Goal: Task Accomplishment & Management: Use online tool/utility

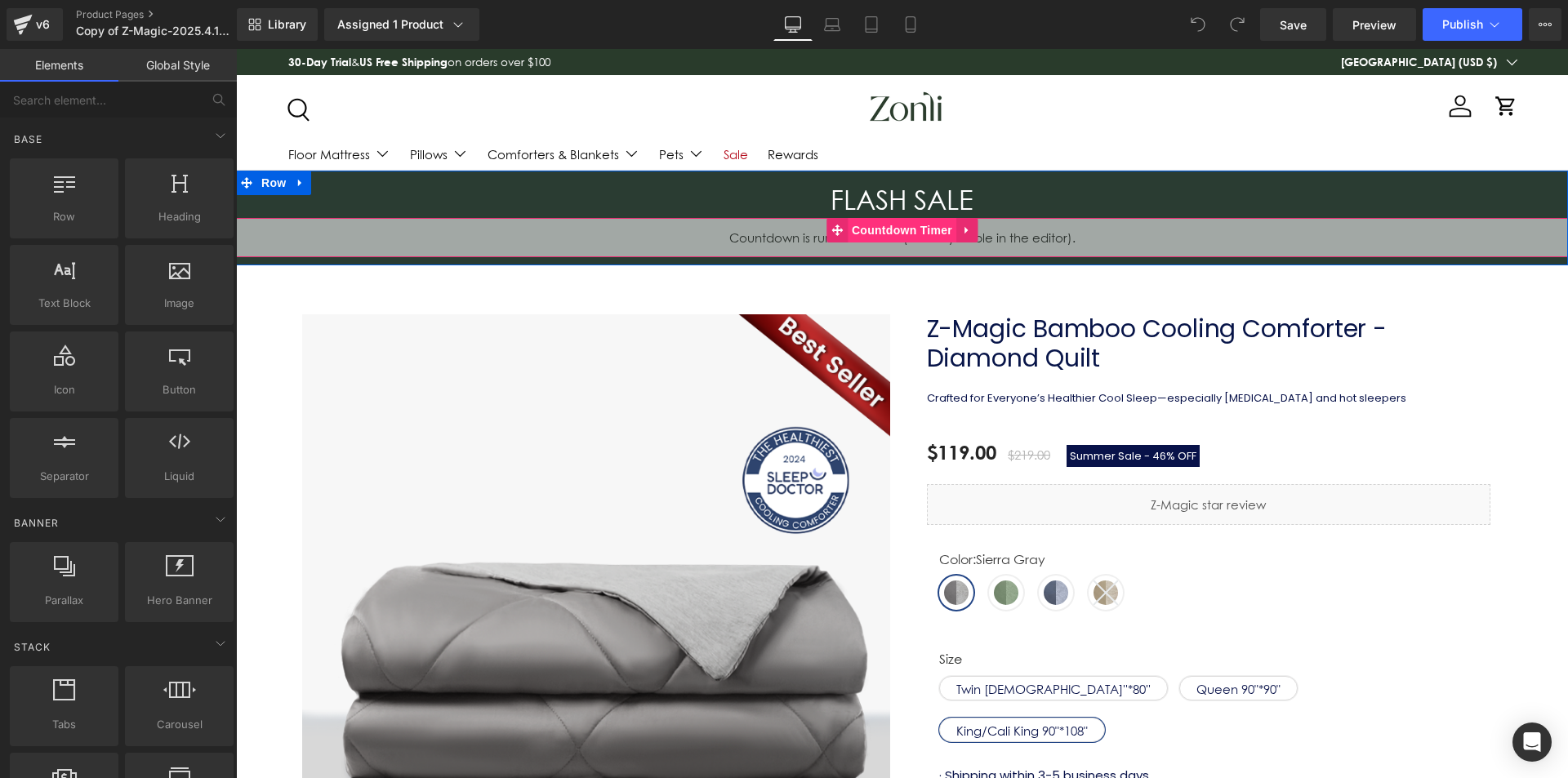
click at [887, 226] on span "Countdown Timer" at bounding box center [901, 230] width 108 height 25
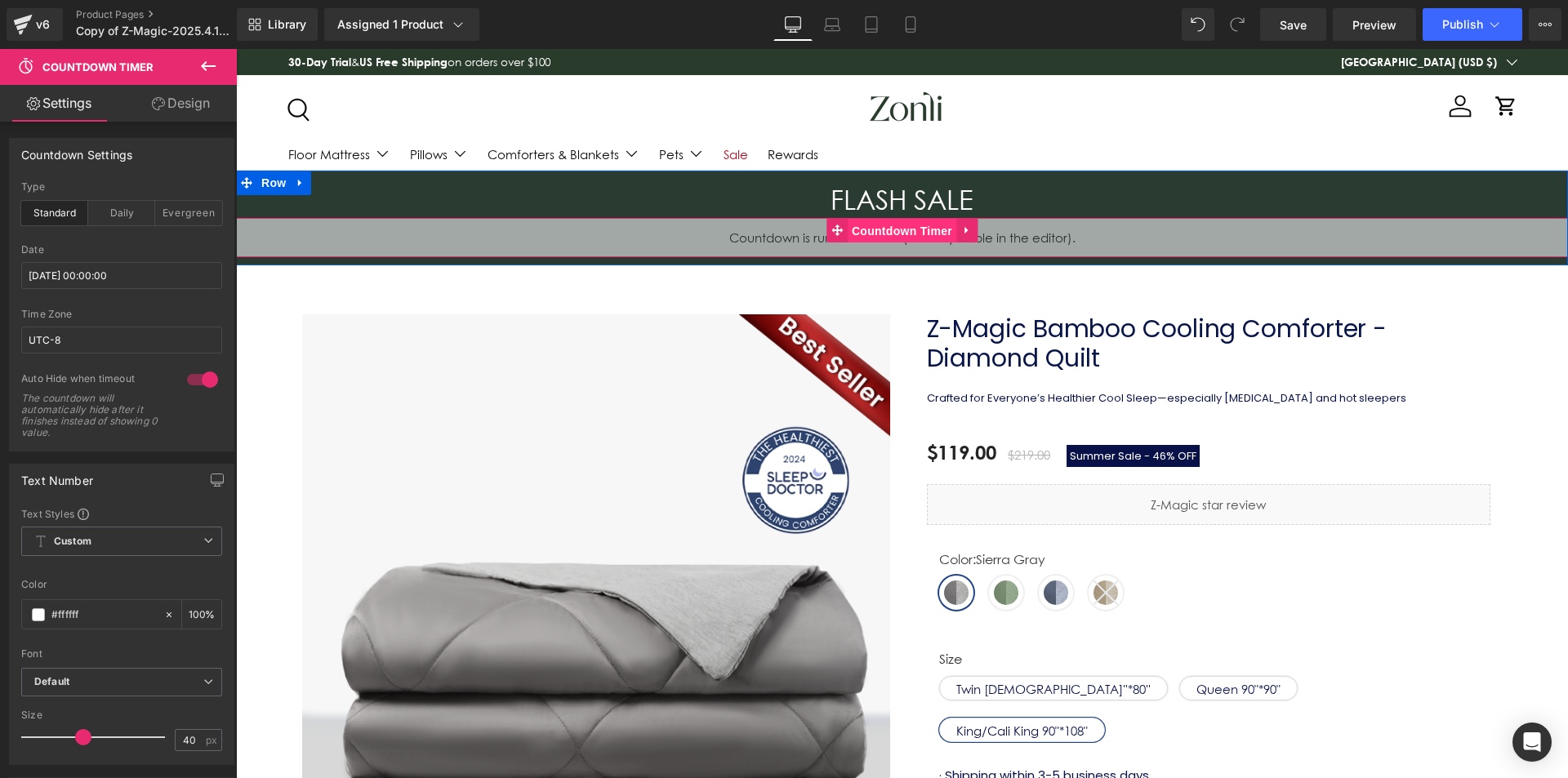
click at [908, 230] on span "Countdown Timer" at bounding box center [901, 230] width 108 height 25
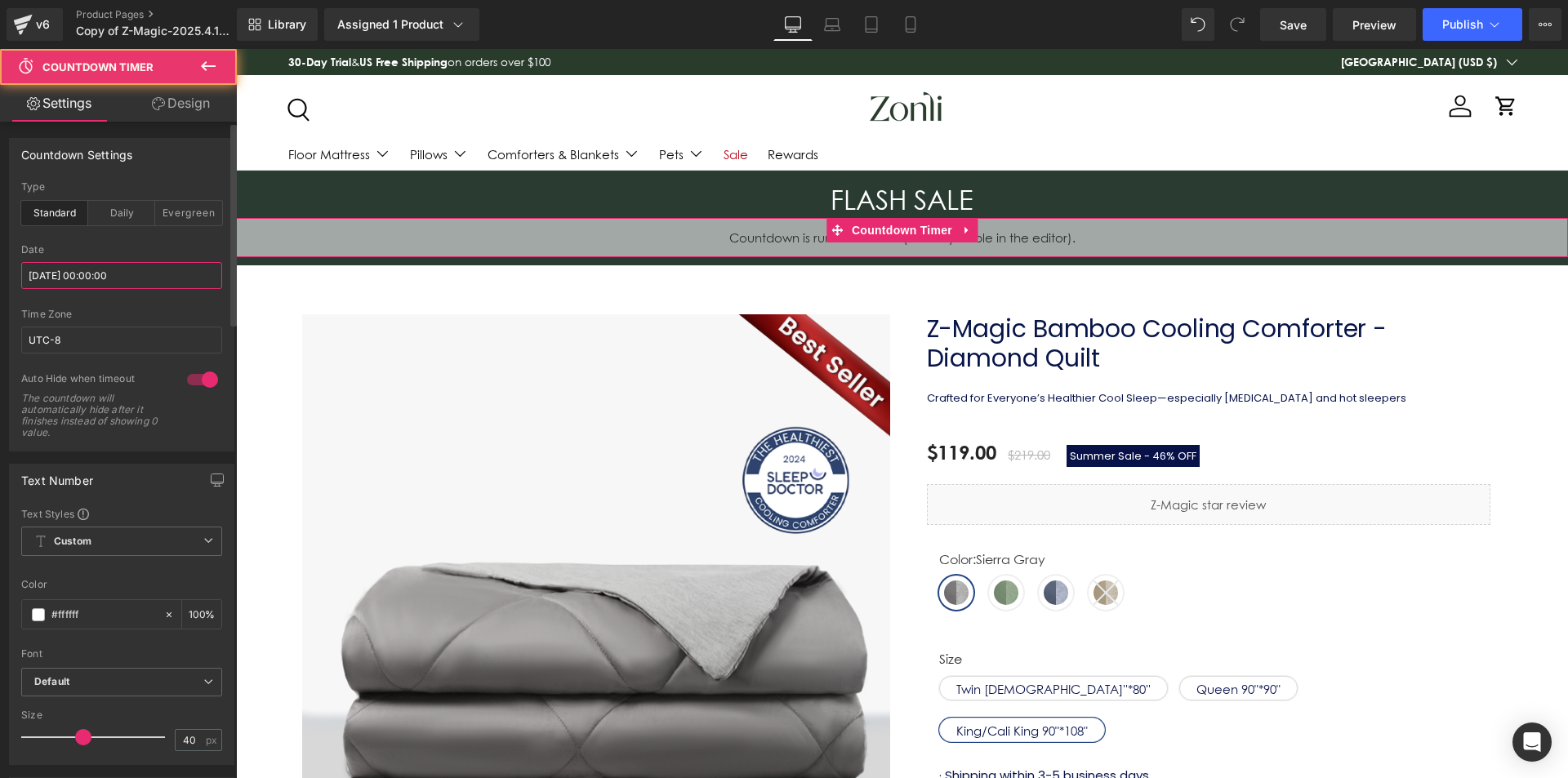
click at [112, 275] on input "2025/08/29 00:00:00" at bounding box center [121, 276] width 201 height 27
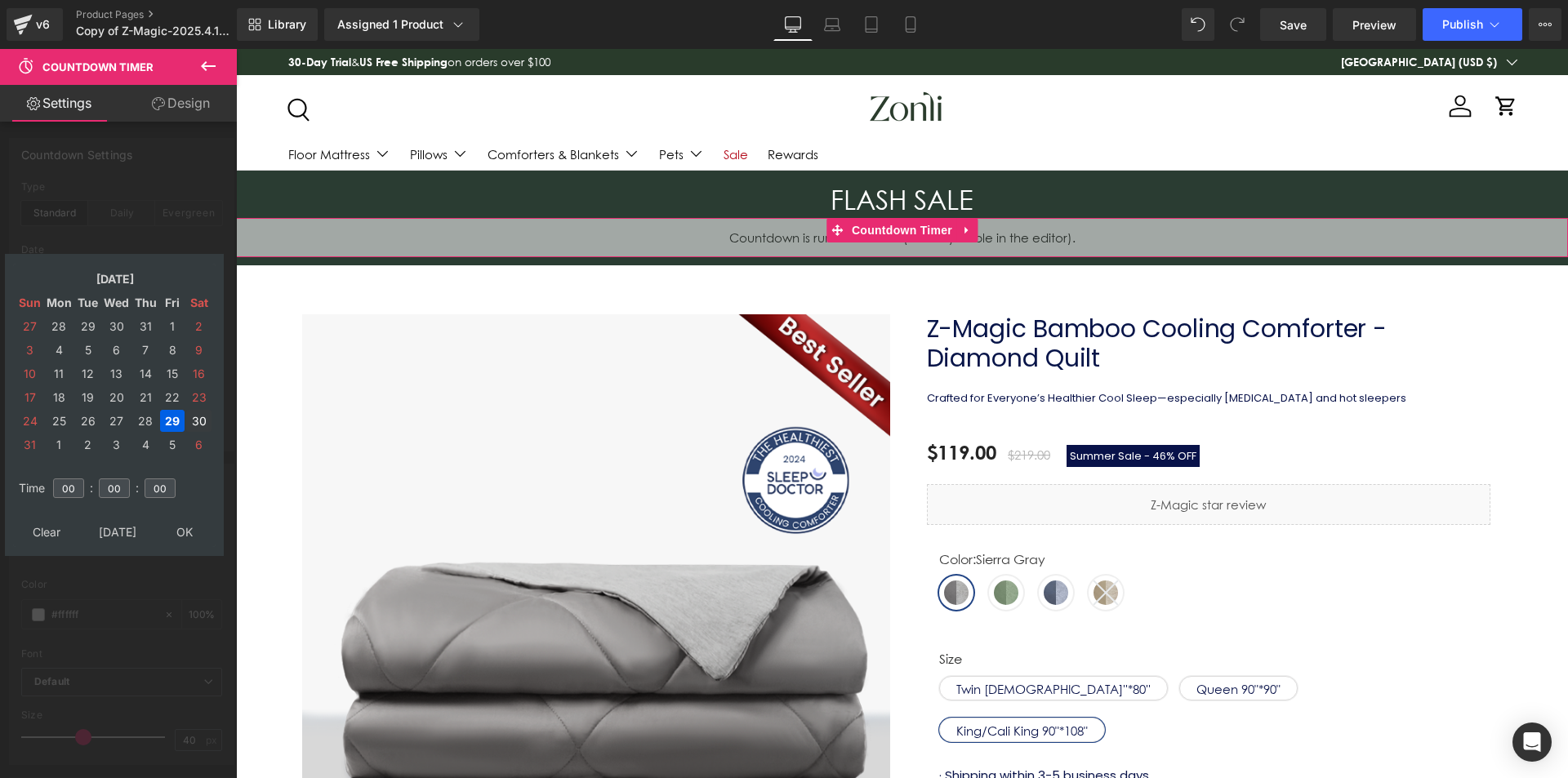
drag, startPoint x: 198, startPoint y: 414, endPoint x: 212, endPoint y: 507, distance: 94.0
click at [198, 415] on td "30" at bounding box center [199, 421] width 25 height 22
type input "[DATE] 00:00:00"
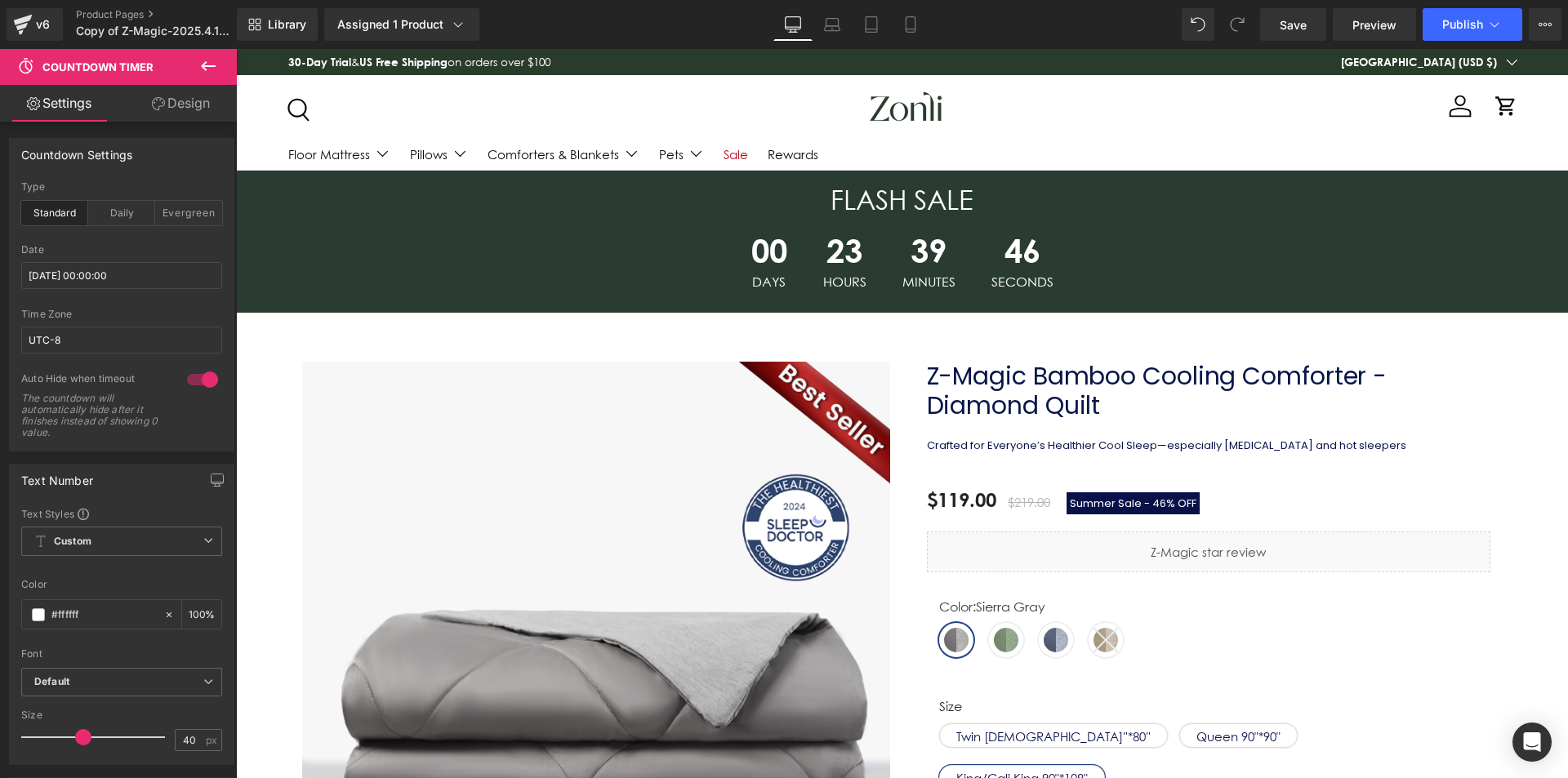
click at [1419, 26] on div "Save Preview Publish Scheduled View Live Page View with current Template Save T…" at bounding box center [1410, 25] width 314 height 33
click at [1487, 31] on icon at bounding box center [1494, 25] width 16 height 16
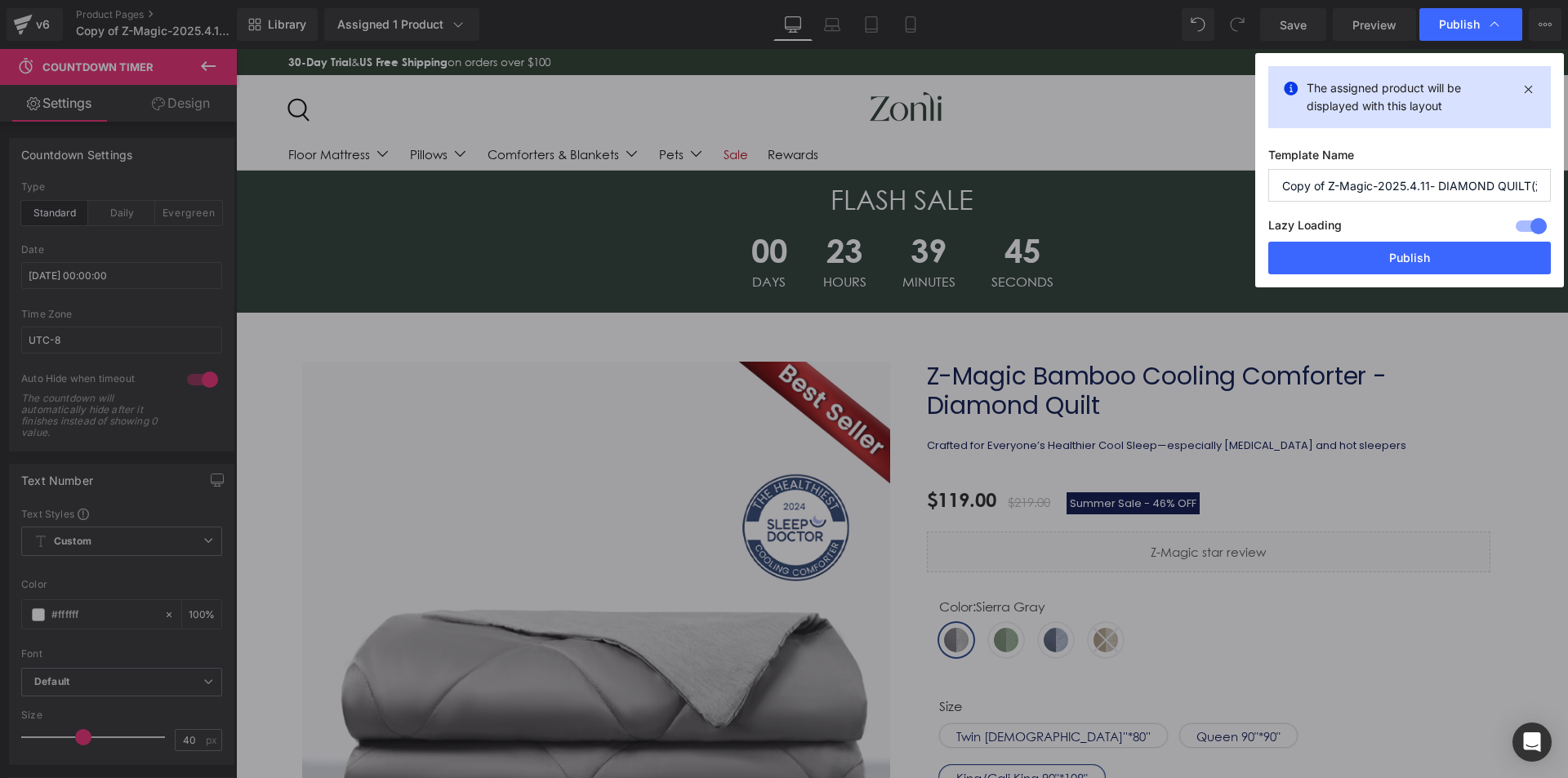
click at [1469, 241] on div "Lazy Loading Build Upgrade plan to unlock" at bounding box center [1409, 229] width 282 height 27
click at [1468, 251] on button "Publish" at bounding box center [1409, 258] width 282 height 33
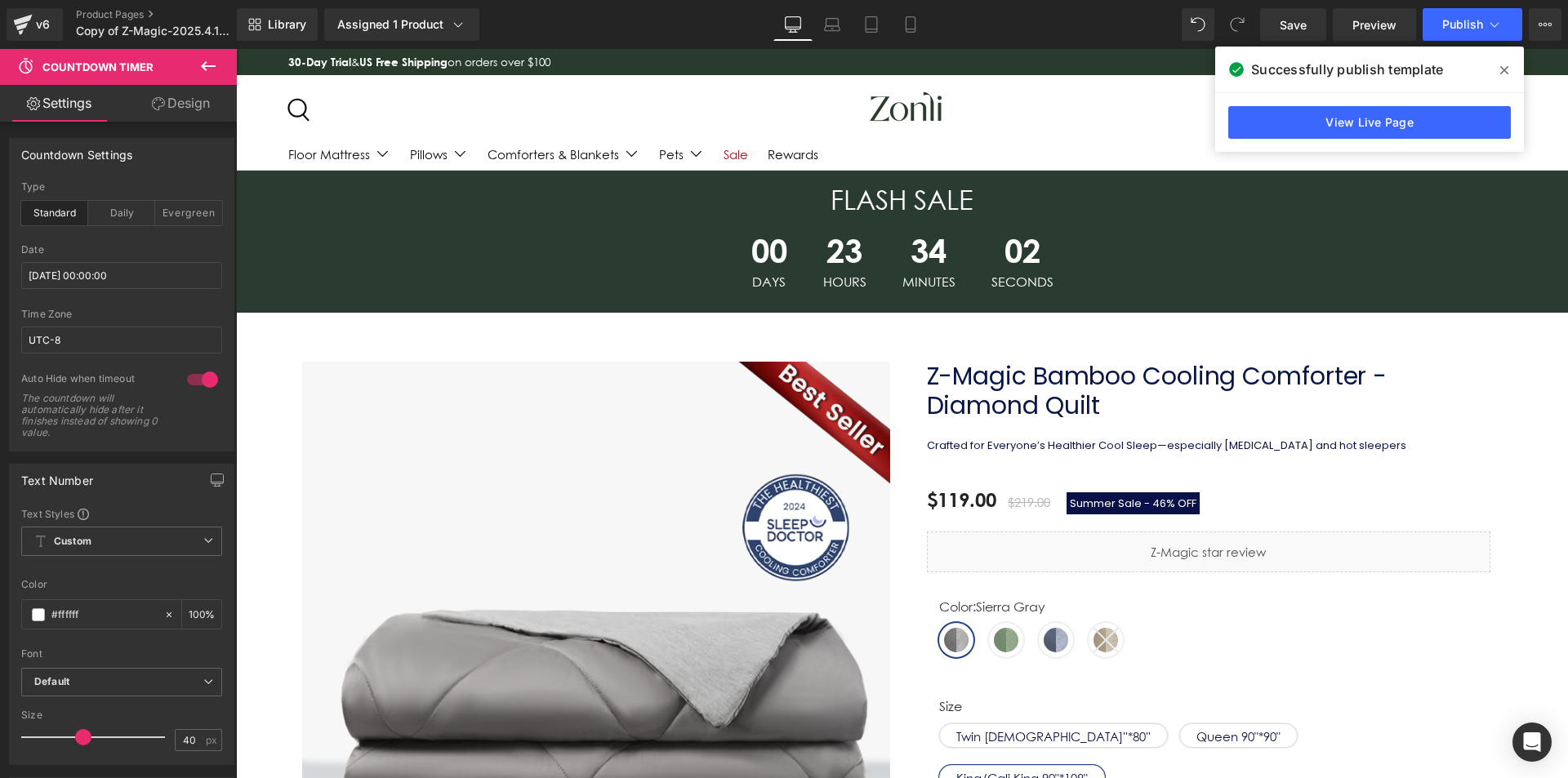
click at [1493, 75] on span at bounding box center [1503, 70] width 26 height 26
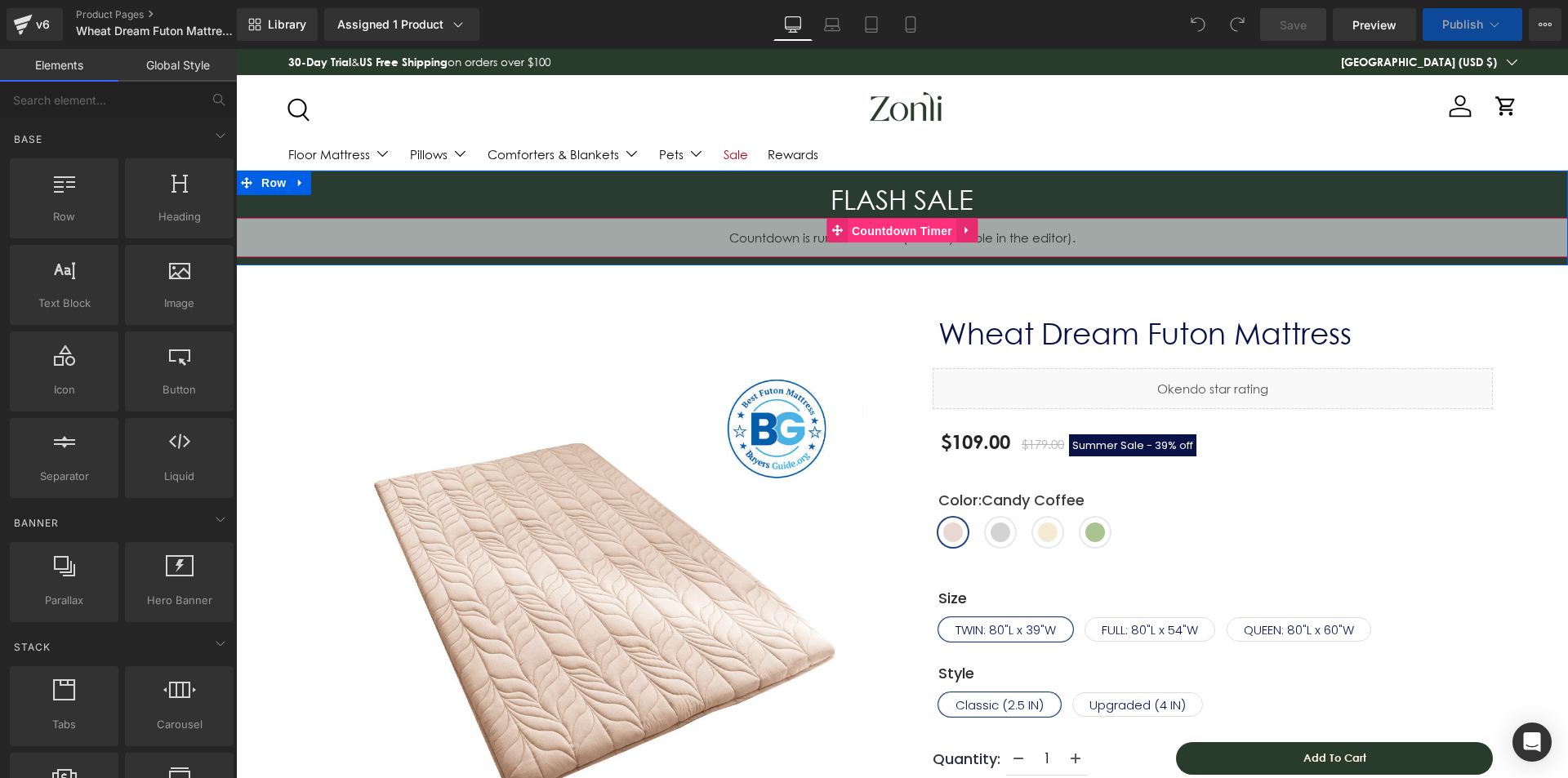
click at [860, 230] on span "Countdown Timer" at bounding box center [901, 230] width 108 height 25
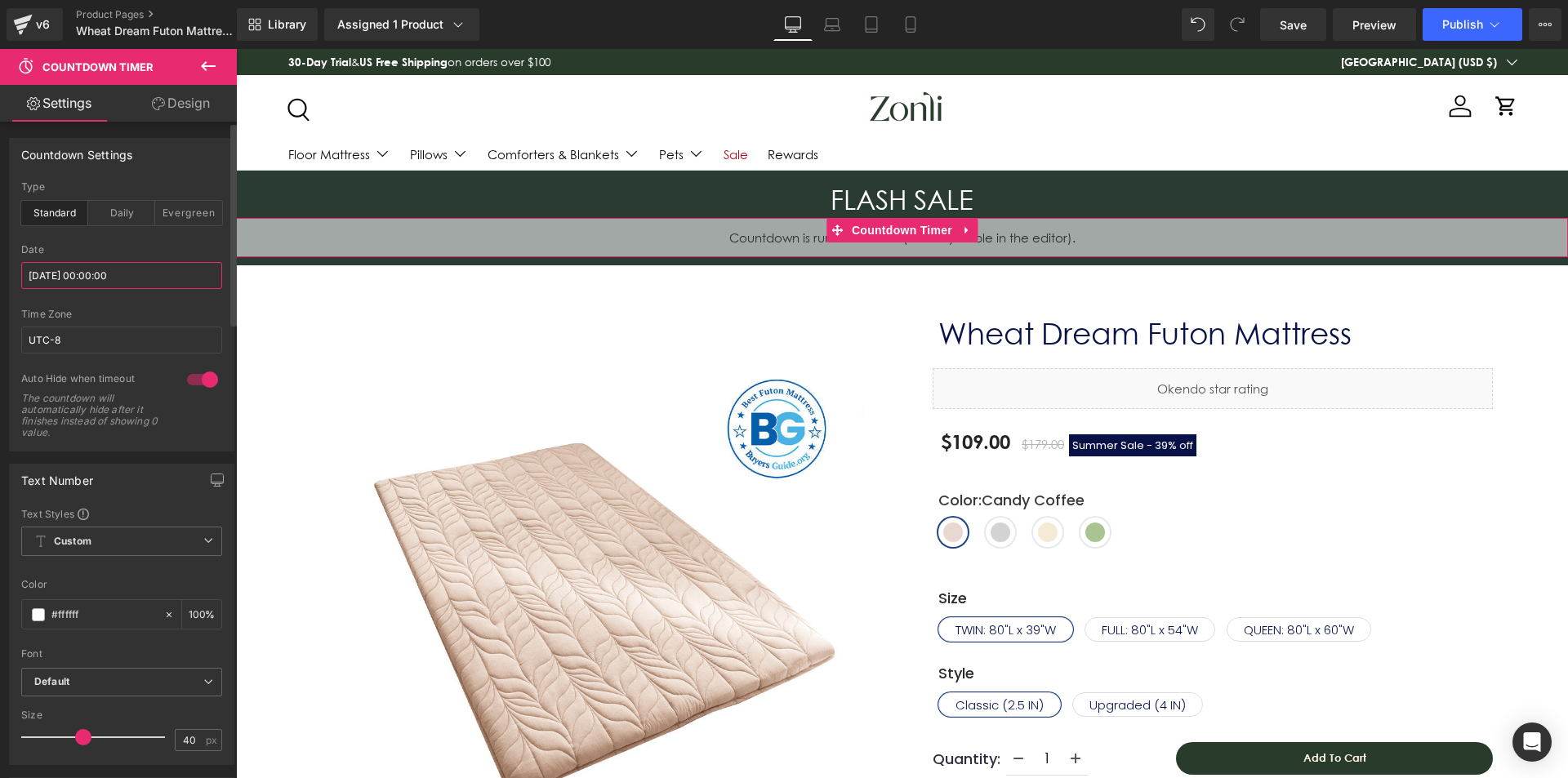
click at [103, 280] on input "2025/08/29 00:00:00" at bounding box center [121, 276] width 201 height 27
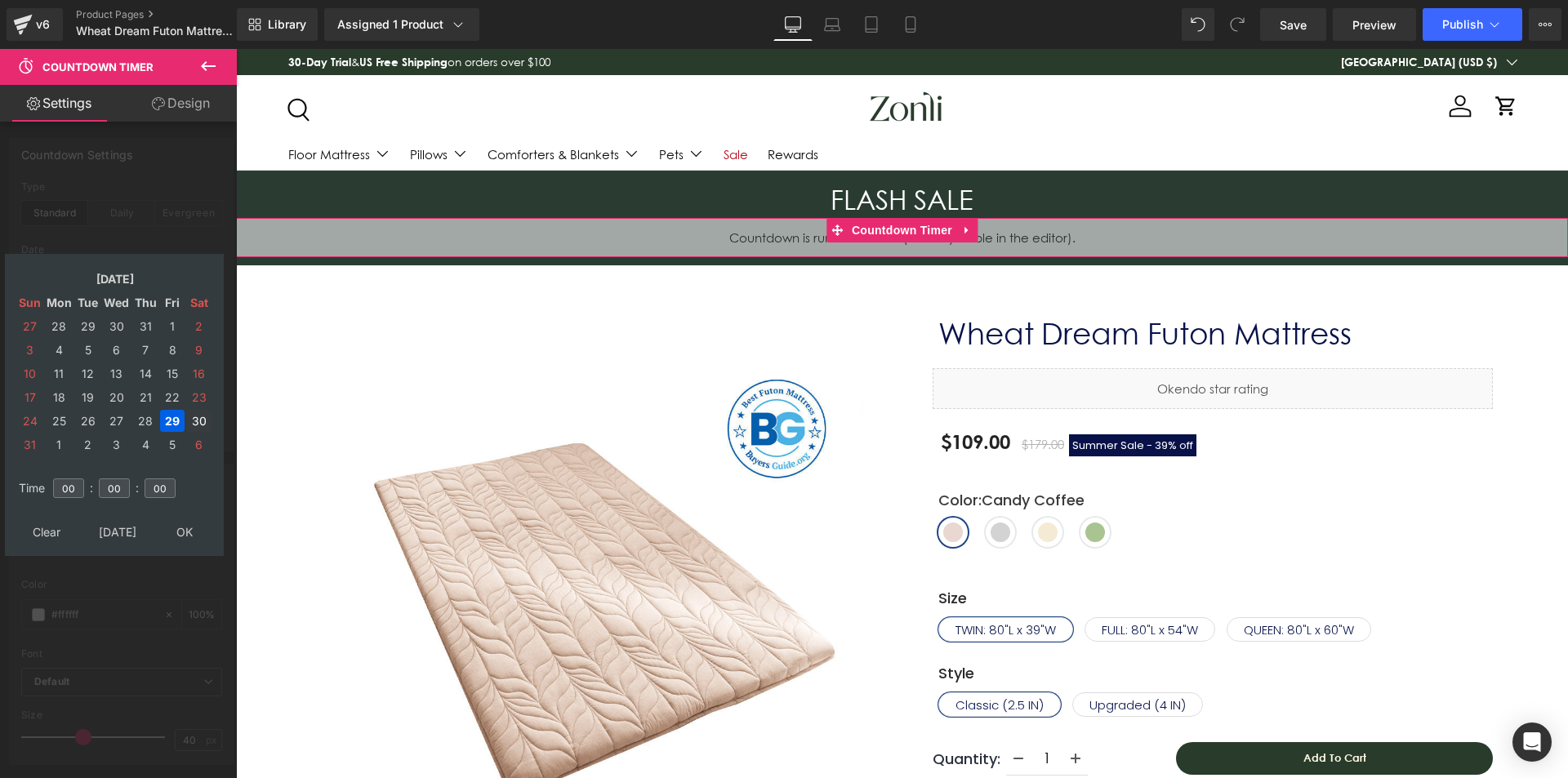
click at [190, 421] on td "30" at bounding box center [199, 421] width 25 height 22
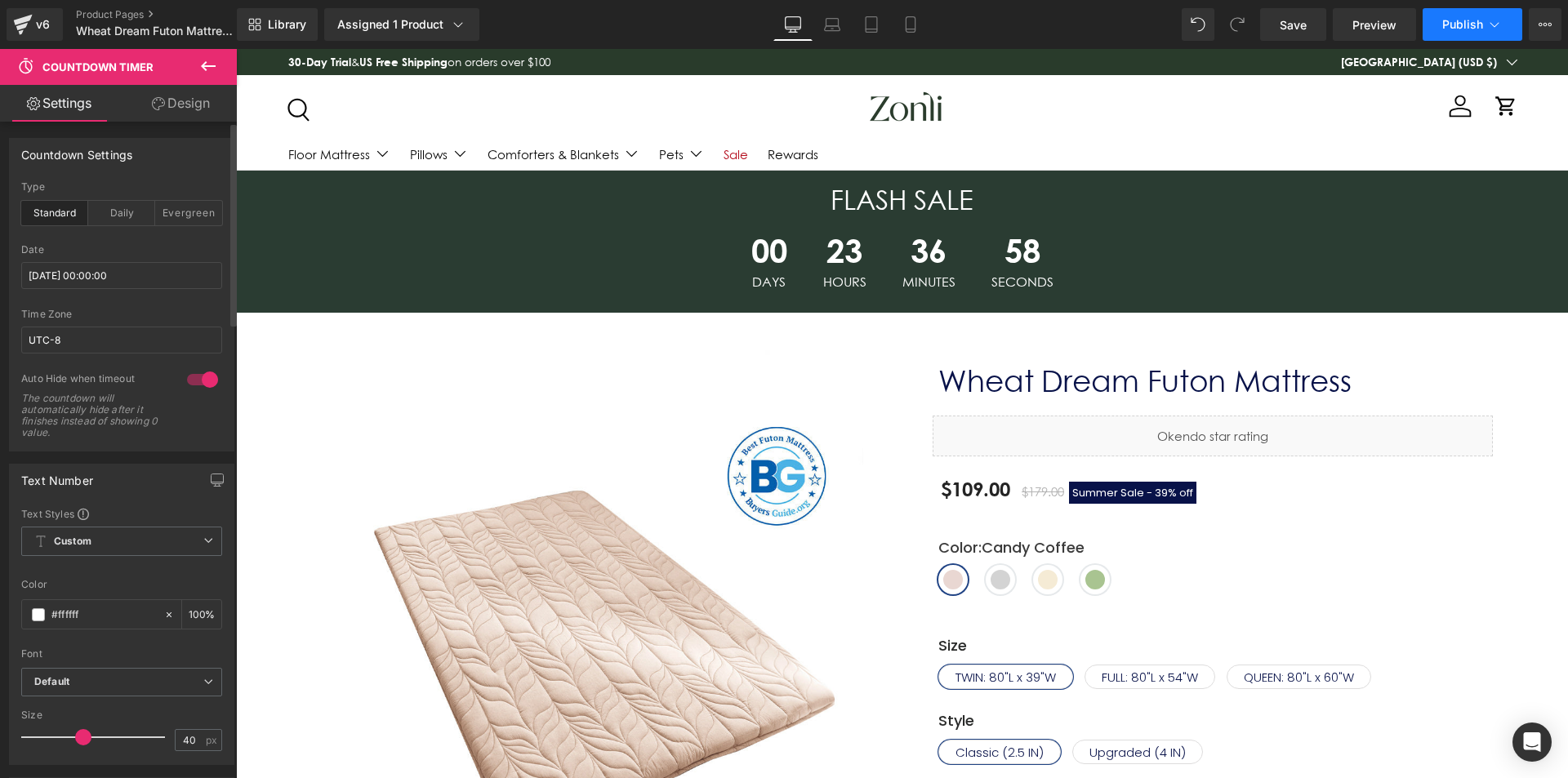
click at [1451, 20] on span "Publish" at bounding box center [1461, 25] width 41 height 13
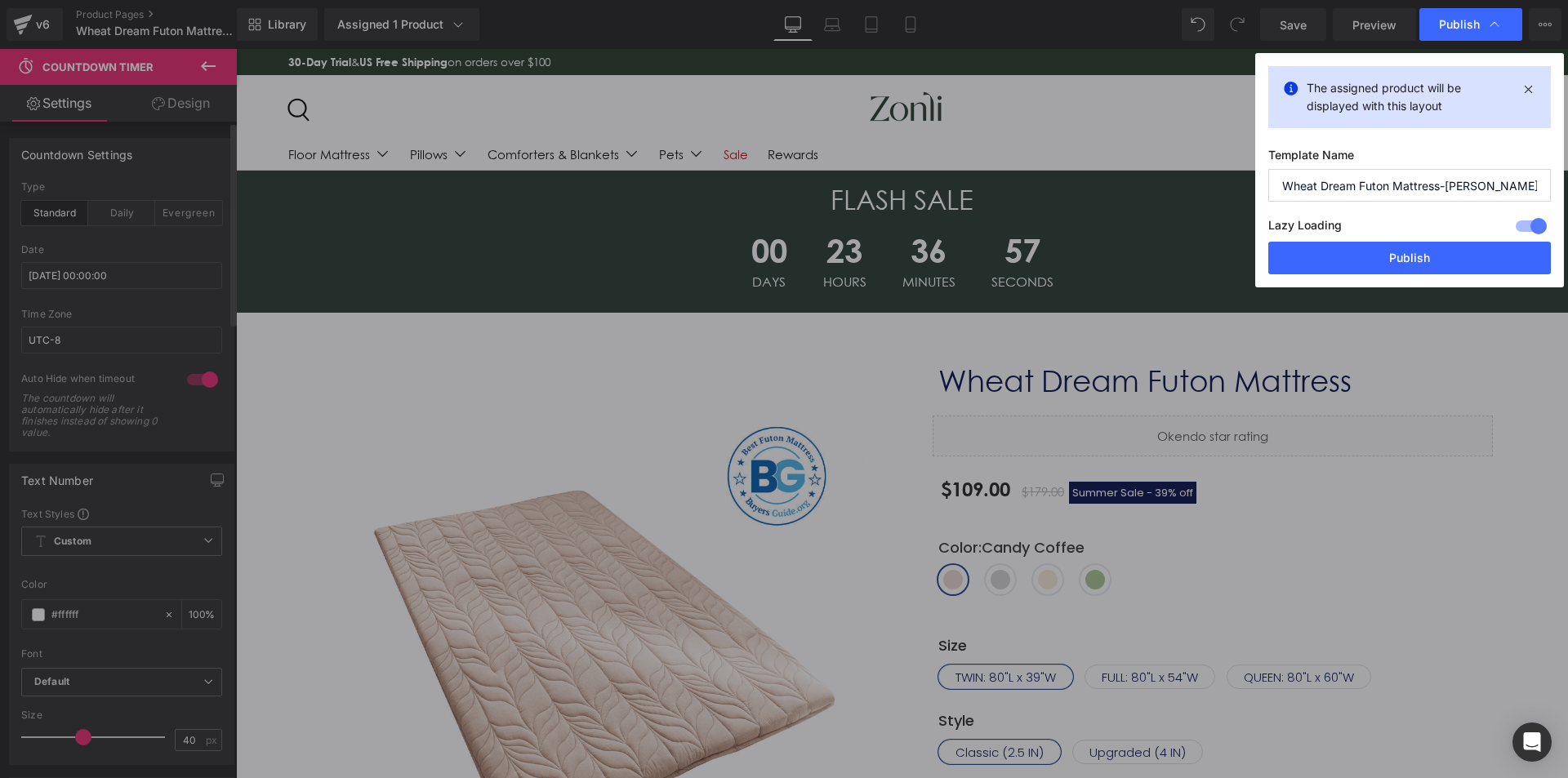
click at [1376, 278] on div "The assigned product will be displayed with this layout Template Name Wheat Dre…" at bounding box center [1409, 169] width 309 height 234
click at [1390, 257] on button "Publish" at bounding box center [1409, 258] width 282 height 33
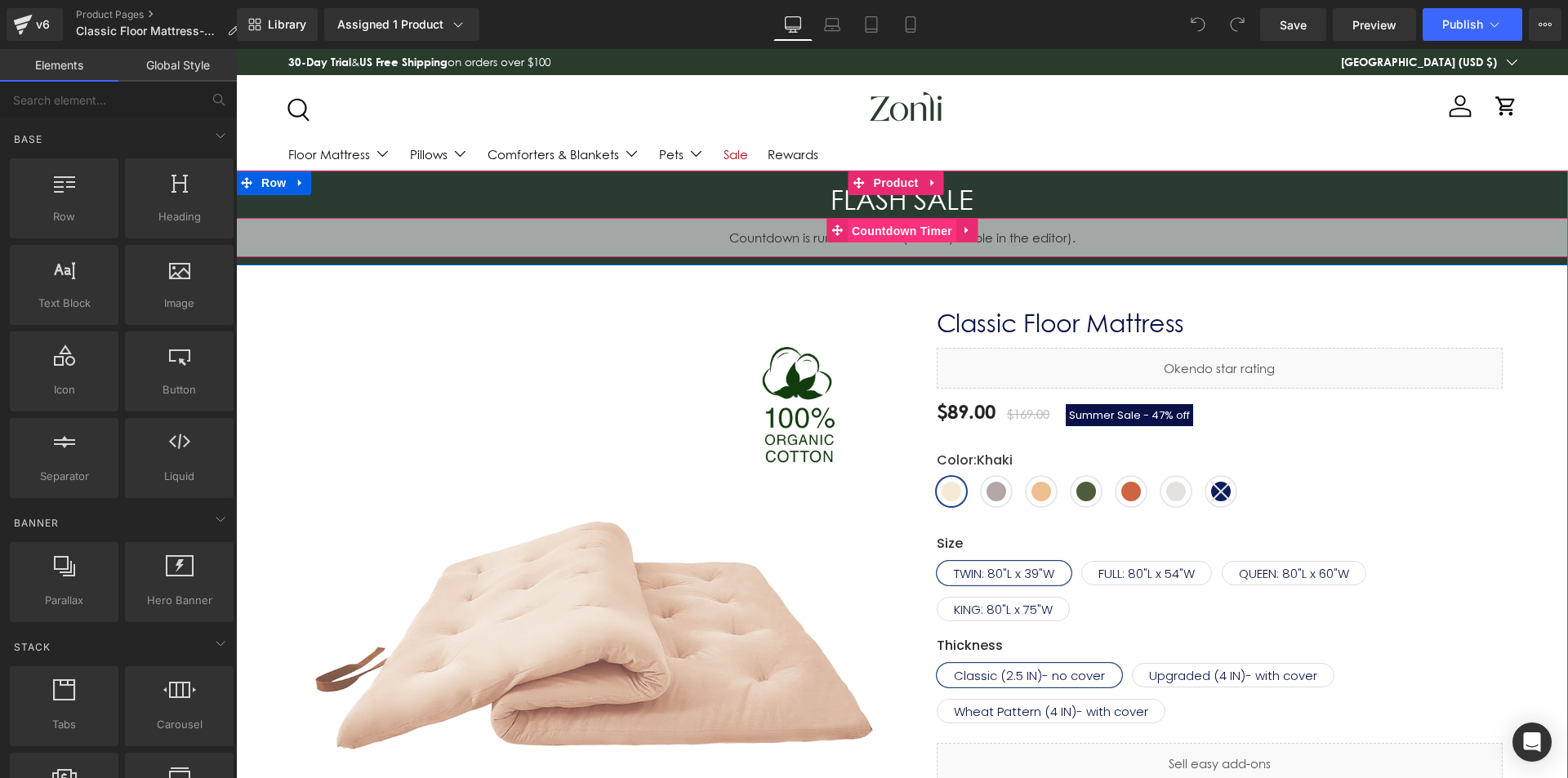
click at [911, 223] on span "Countdown Timer" at bounding box center [901, 230] width 108 height 25
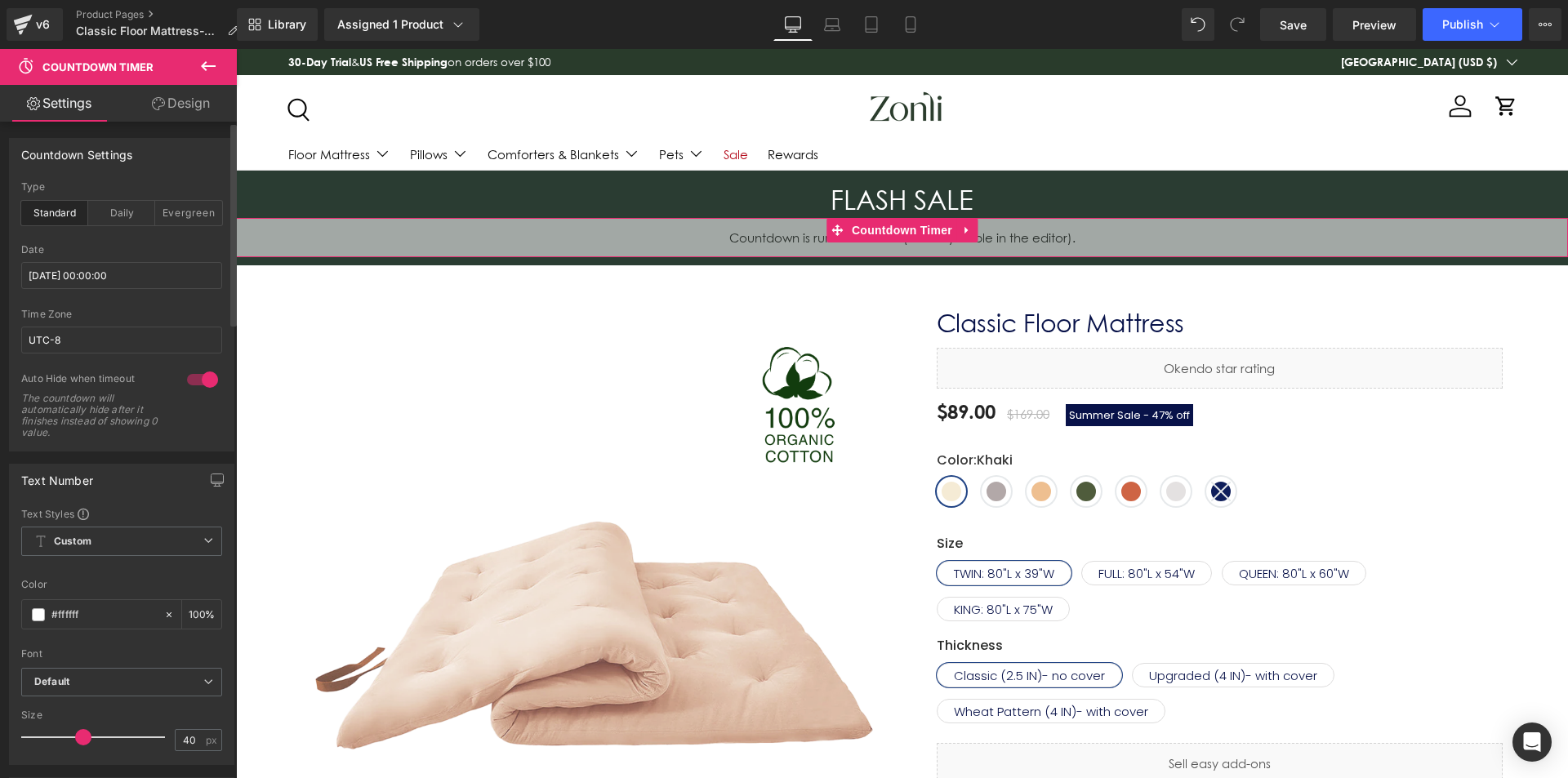
click at [91, 289] on div "Date 2025/08/29 00:00:00" at bounding box center [121, 276] width 201 height 65
click at [95, 271] on input "2025/08/29 00:00:00" at bounding box center [121, 276] width 201 height 27
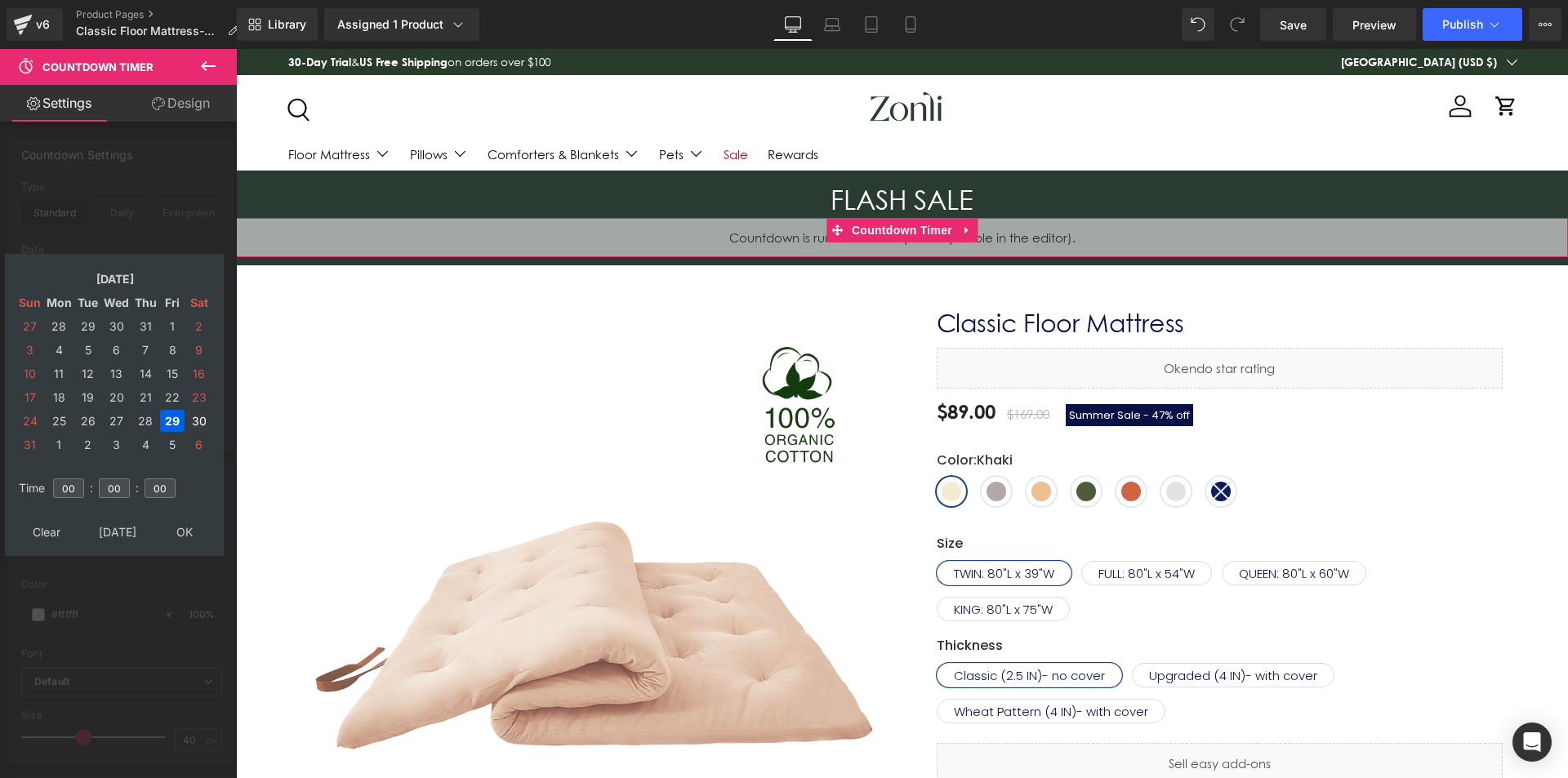
click at [199, 421] on td "30" at bounding box center [199, 421] width 25 height 22
drag, startPoint x: 182, startPoint y: 531, endPoint x: 205, endPoint y: 515, distance: 28.0
type input "[DATE] 00:00:00"
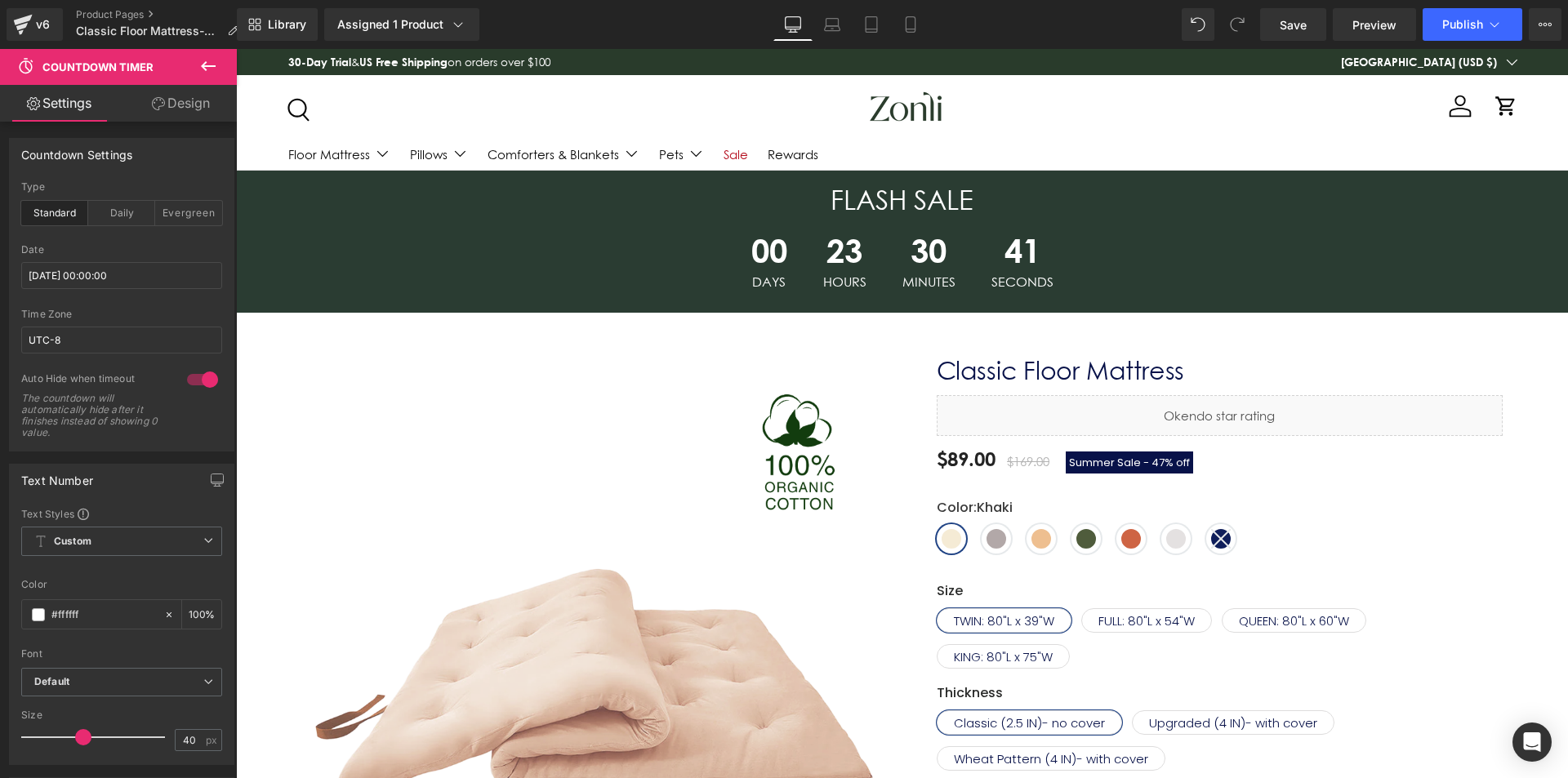
click at [1525, 12] on div "Save Preview Publish Scheduled View Live Page View with current Template Save T…" at bounding box center [1410, 25] width 314 height 33
click at [1461, 23] on span "Publish" at bounding box center [1461, 25] width 41 height 13
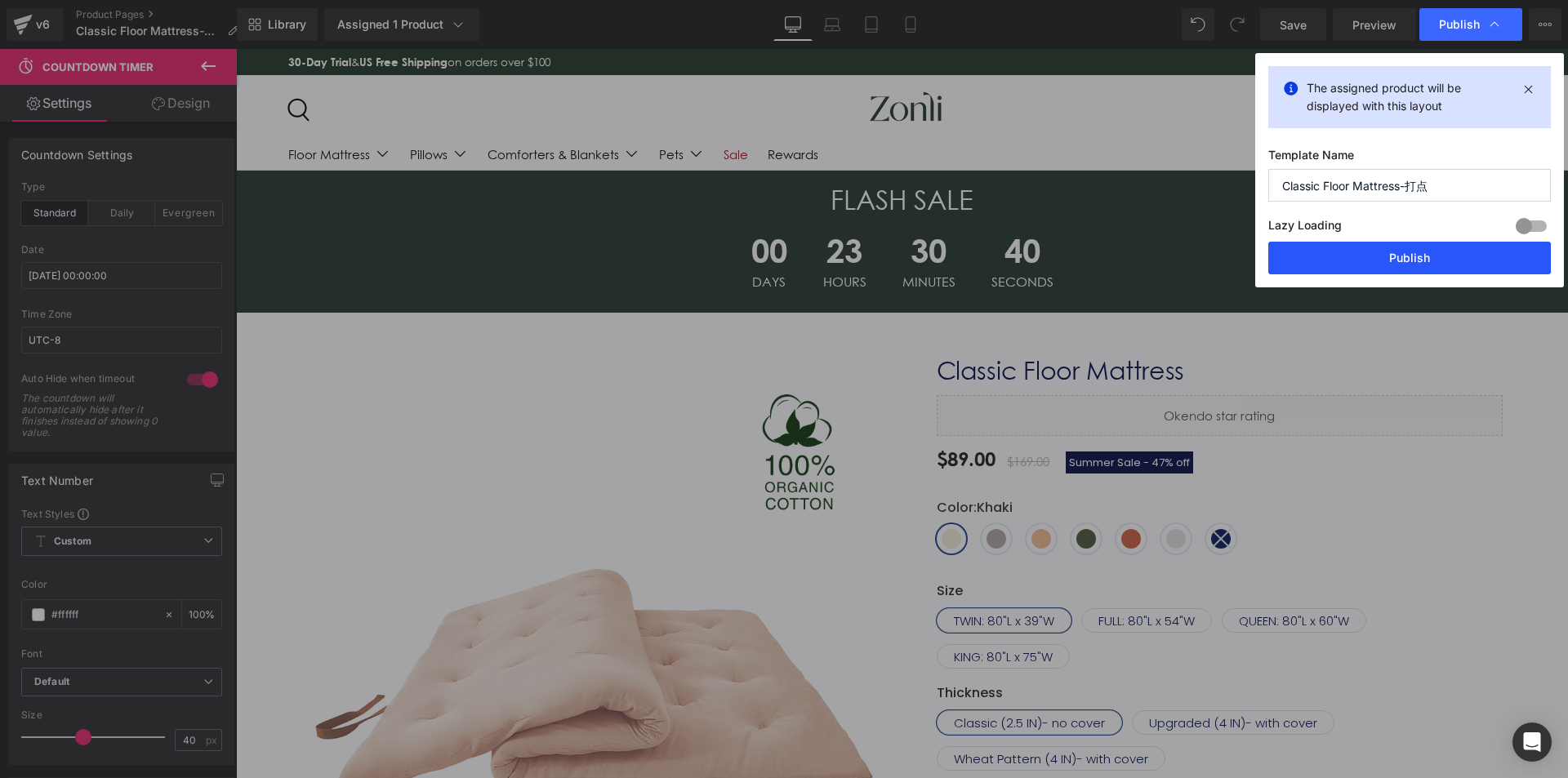
click at [1421, 254] on button "Publish" at bounding box center [1409, 258] width 282 height 33
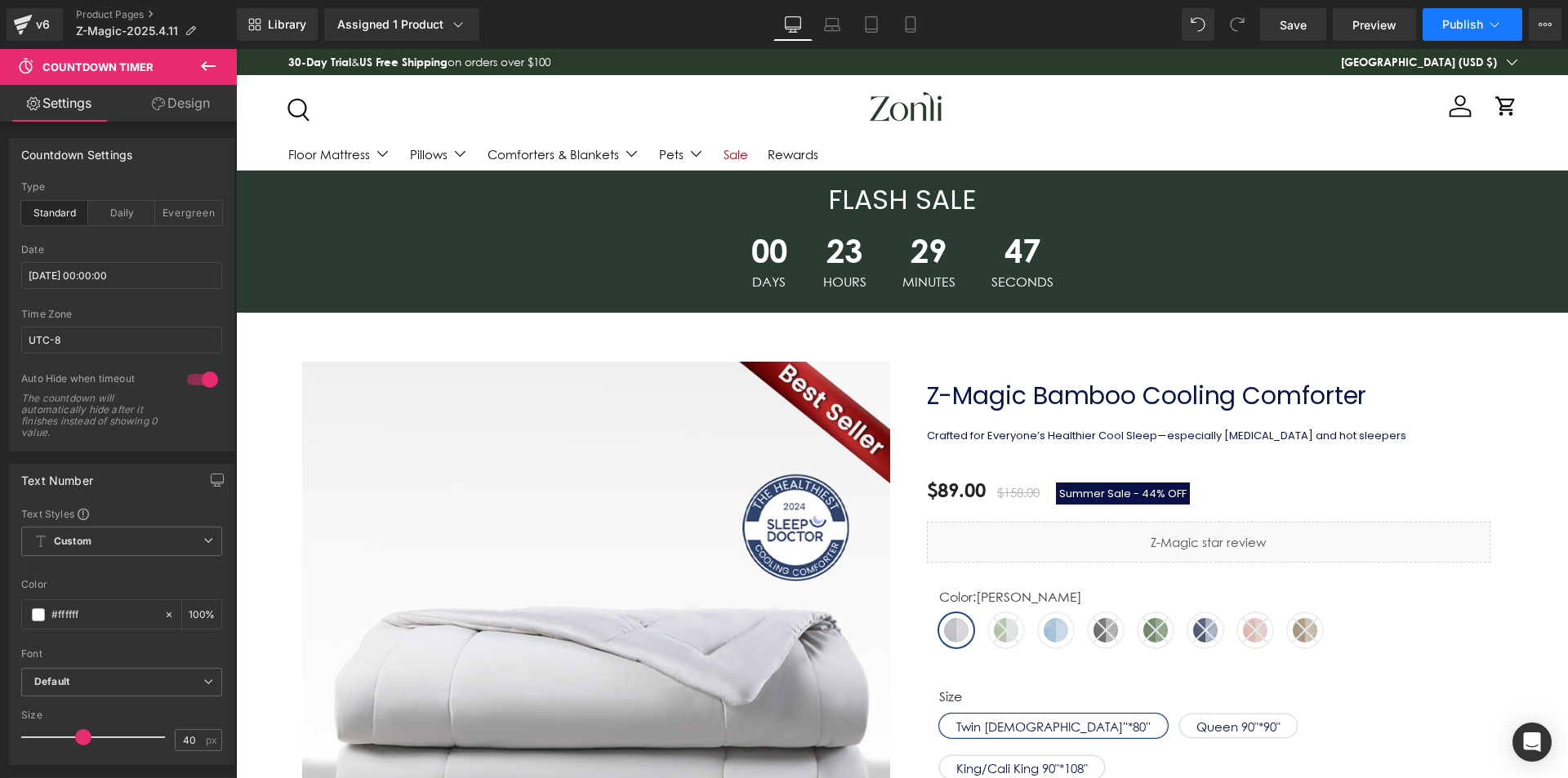
click at [1479, 27] on span "Publish" at bounding box center [1461, 25] width 41 height 13
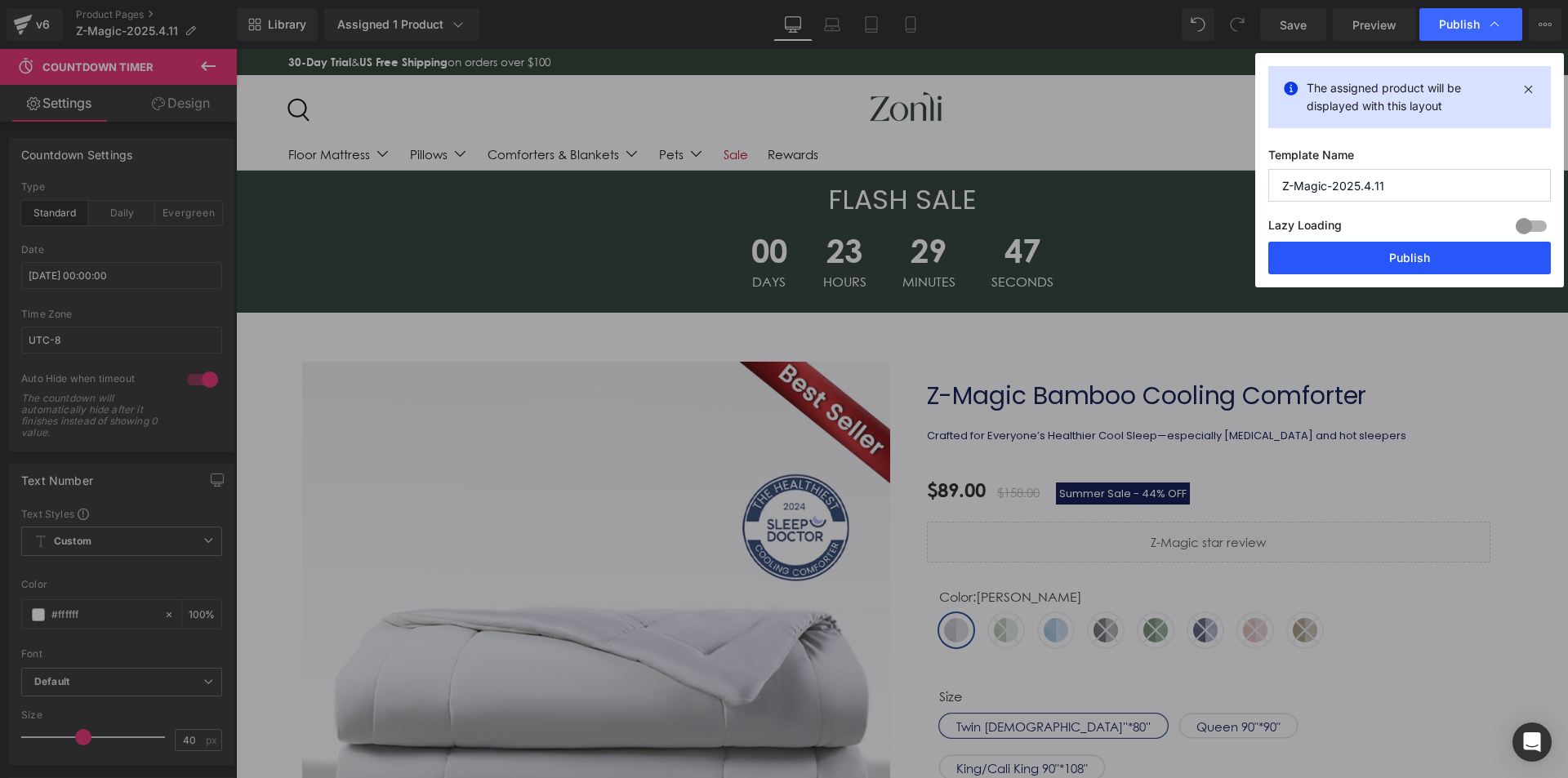
drag, startPoint x: 1424, startPoint y: 255, endPoint x: 1188, endPoint y: 206, distance: 241.0
click at [1424, 255] on button "Publish" at bounding box center [1409, 258] width 282 height 33
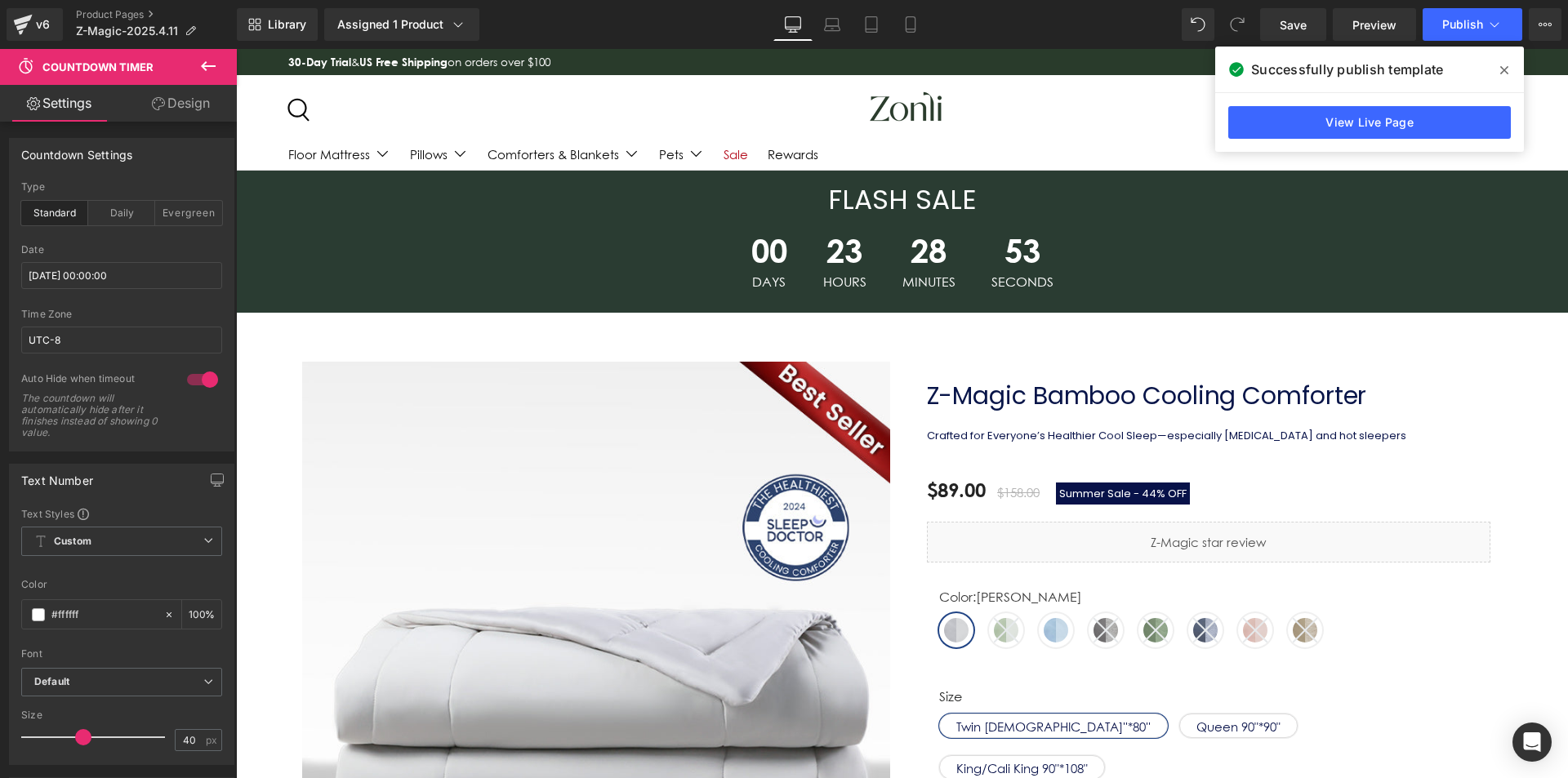
drag, startPoint x: 1502, startPoint y: 67, endPoint x: 228, endPoint y: 24, distance: 1274.7
click at [1502, 67] on icon at bounding box center [1503, 70] width 8 height 8
